Goal: Information Seeking & Learning: Learn about a topic

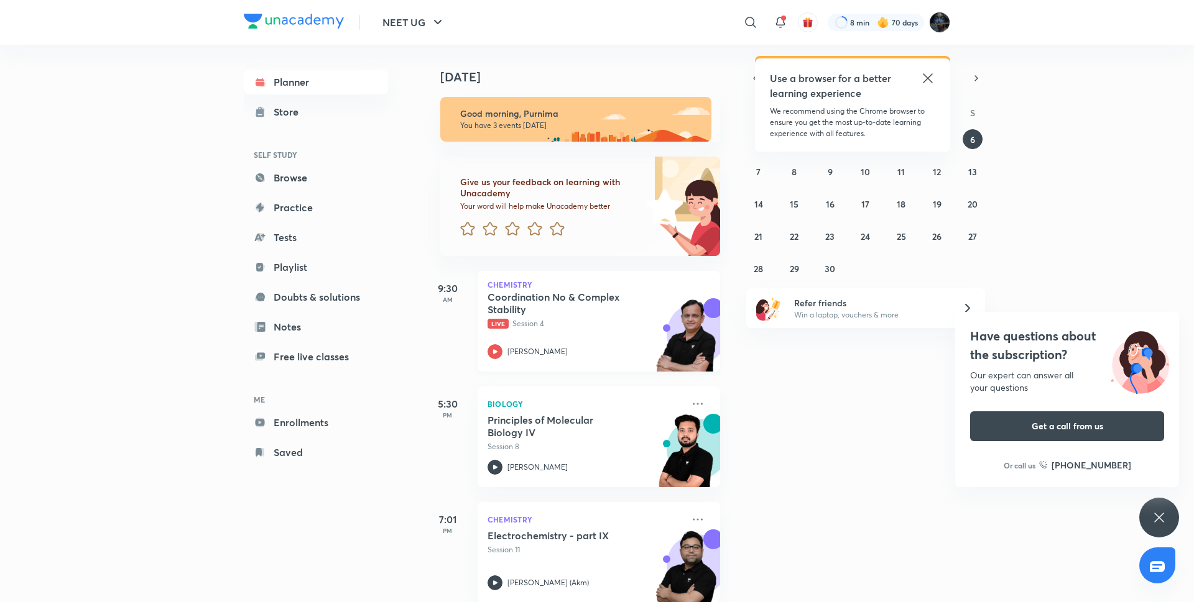
click at [499, 354] on icon at bounding box center [494, 351] width 15 height 15
